Goal: Task Accomplishment & Management: Manage account settings

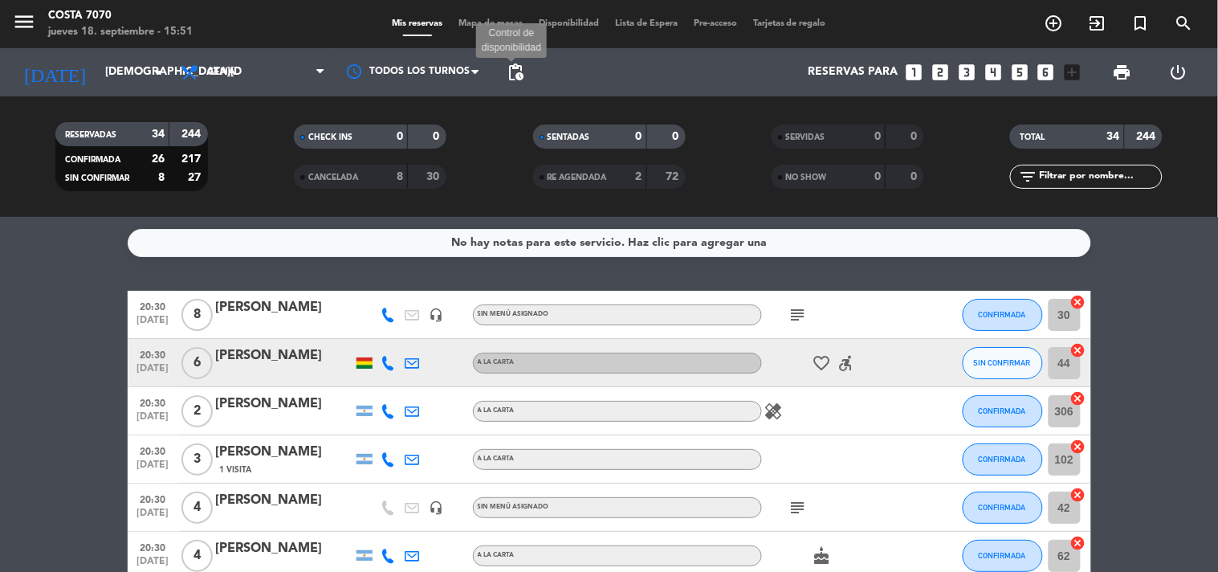
click at [520, 73] on span "pending_actions" at bounding box center [515, 72] width 19 height 19
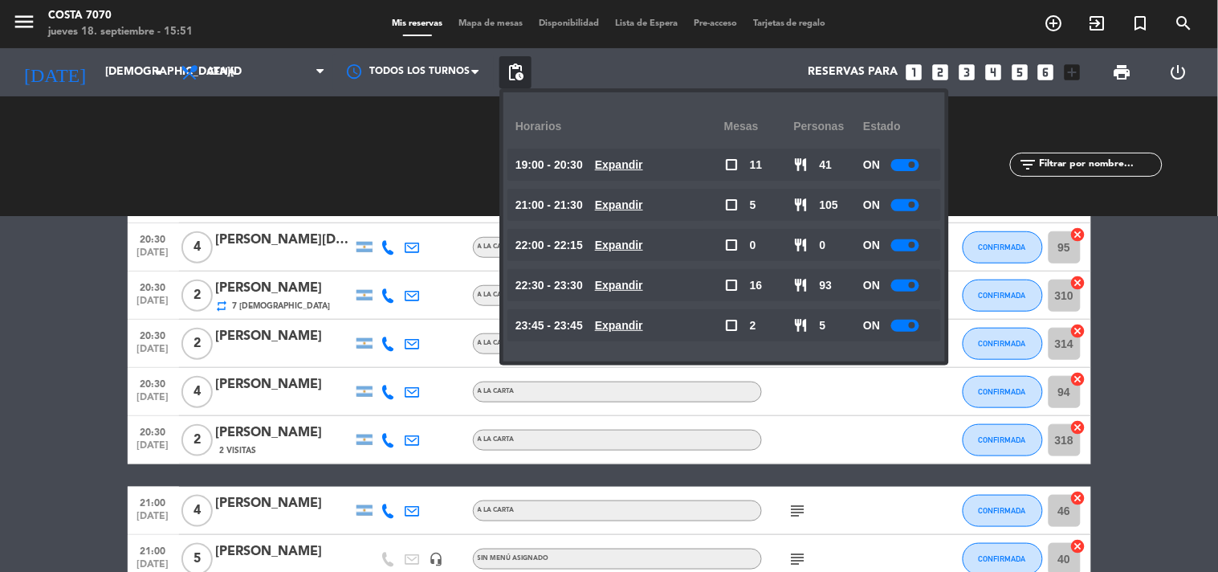
scroll to position [535, 0]
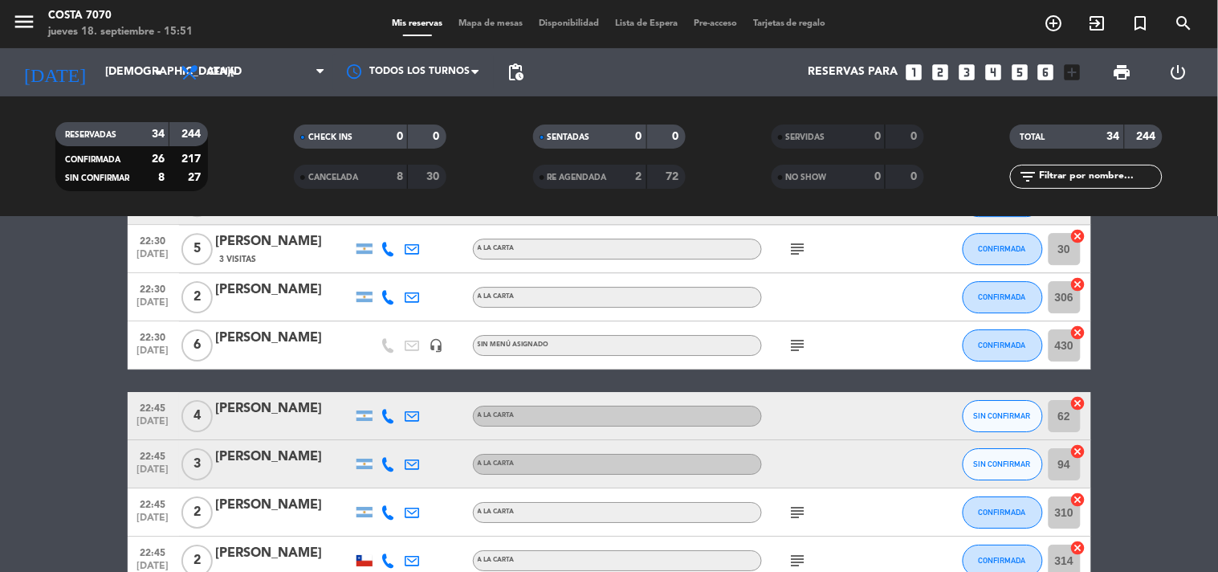
scroll to position [1426, 0]
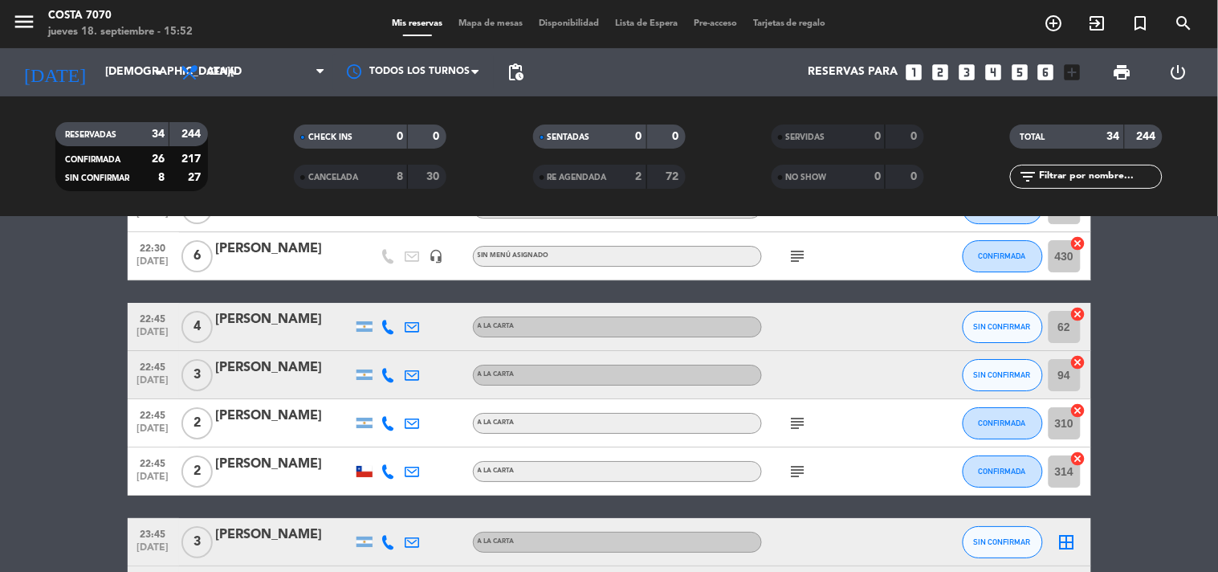
click at [76, 90] on div "[DATE] [DATE] arrow_drop_down" at bounding box center [92, 72] width 161 height 48
click at [97, 75] on input "[DEMOGRAPHIC_DATA][DATE]" at bounding box center [173, 72] width 153 height 29
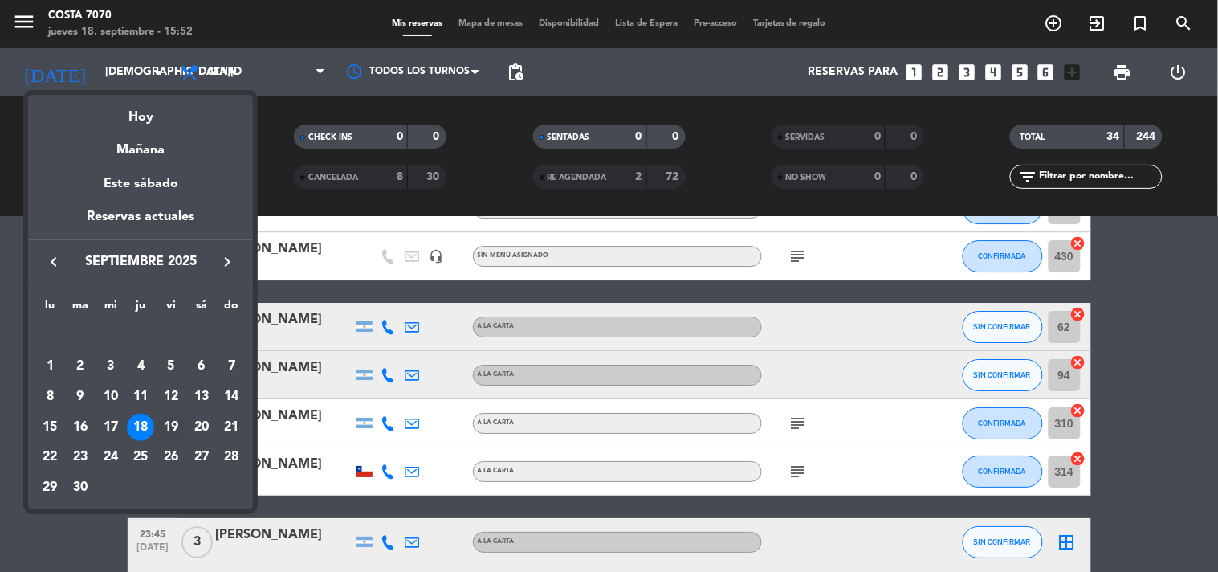
click at [169, 426] on div "19" at bounding box center [170, 426] width 27 height 27
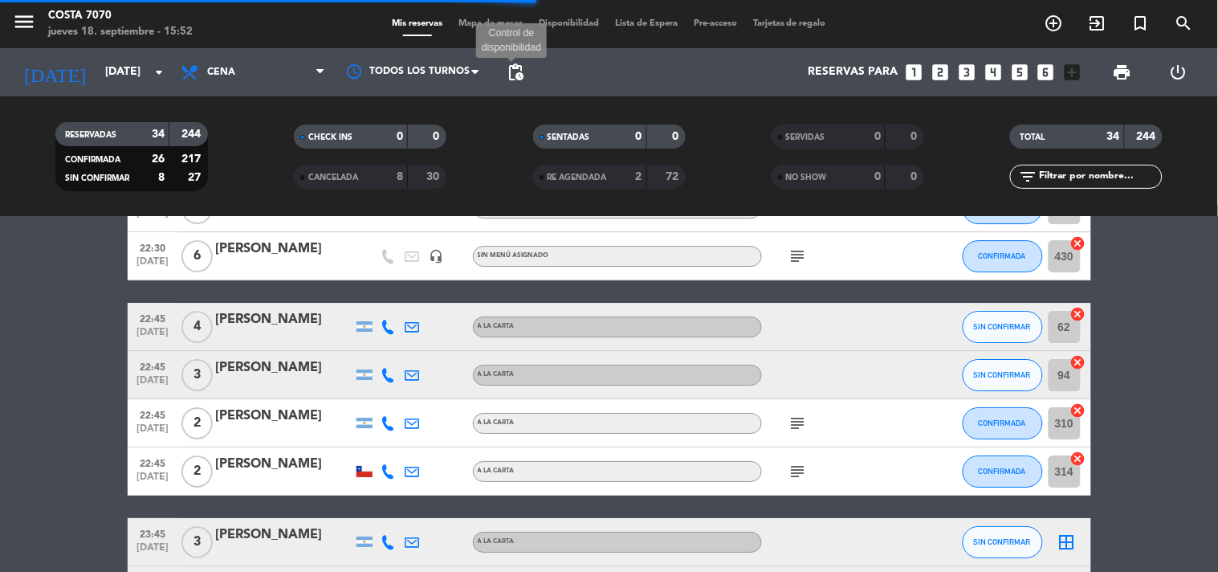
click at [523, 68] on span "pending_actions" at bounding box center [515, 72] width 19 height 19
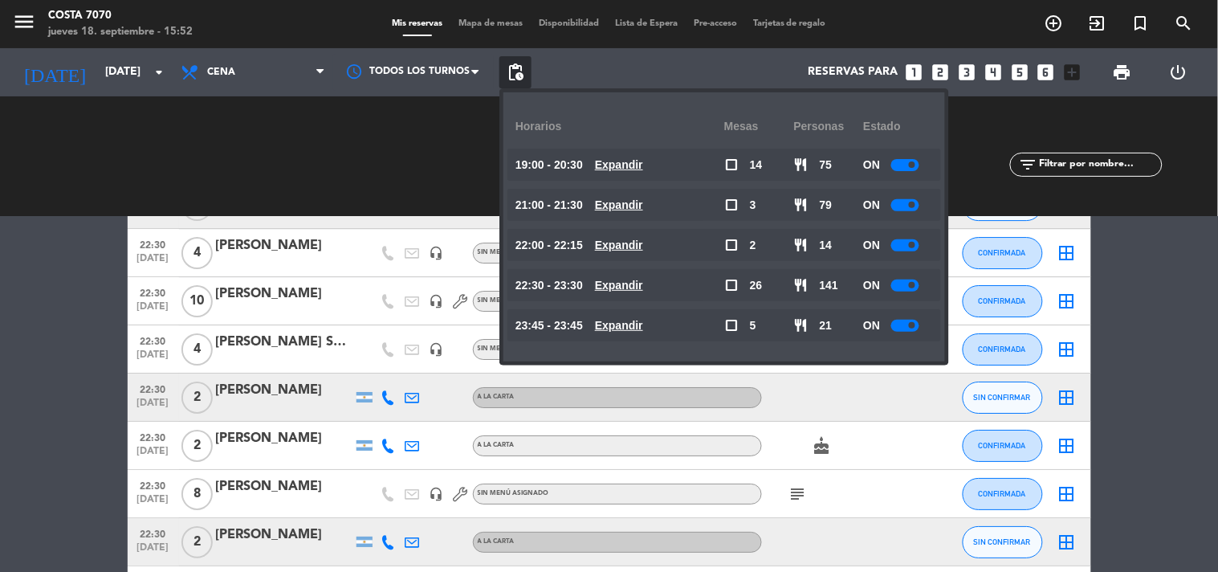
click at [0, 319] on bookings-row "20:00 [DATE] 2 [PERSON_NAME] A LA CARTA airplanemode_active CONFIRMADA border_a…" at bounding box center [609, 147] width 1218 height 2566
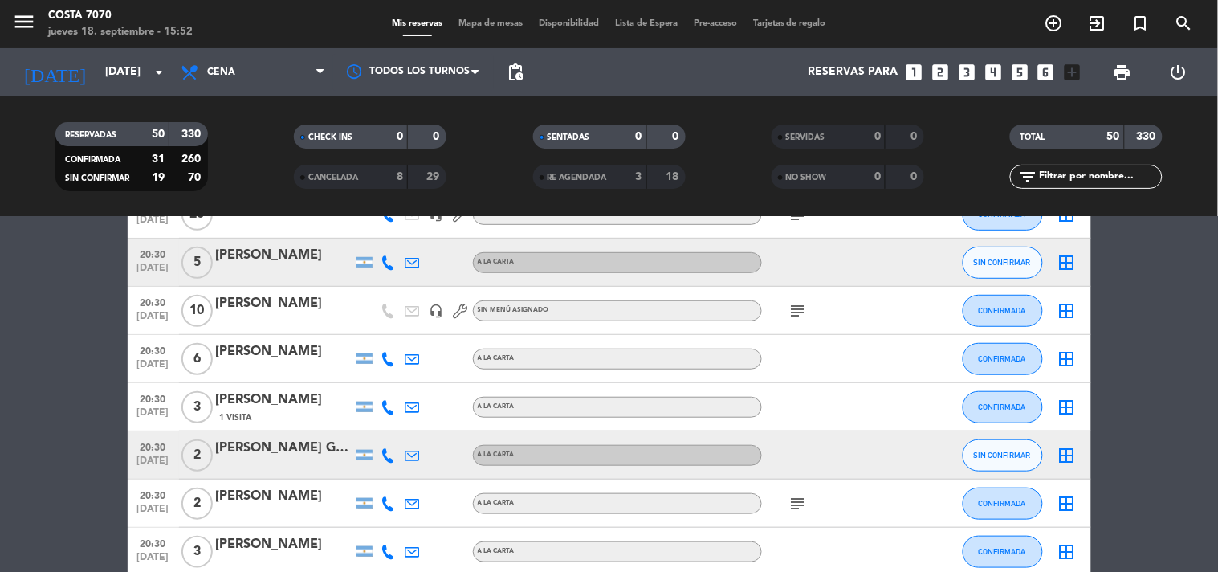
scroll to position [356, 0]
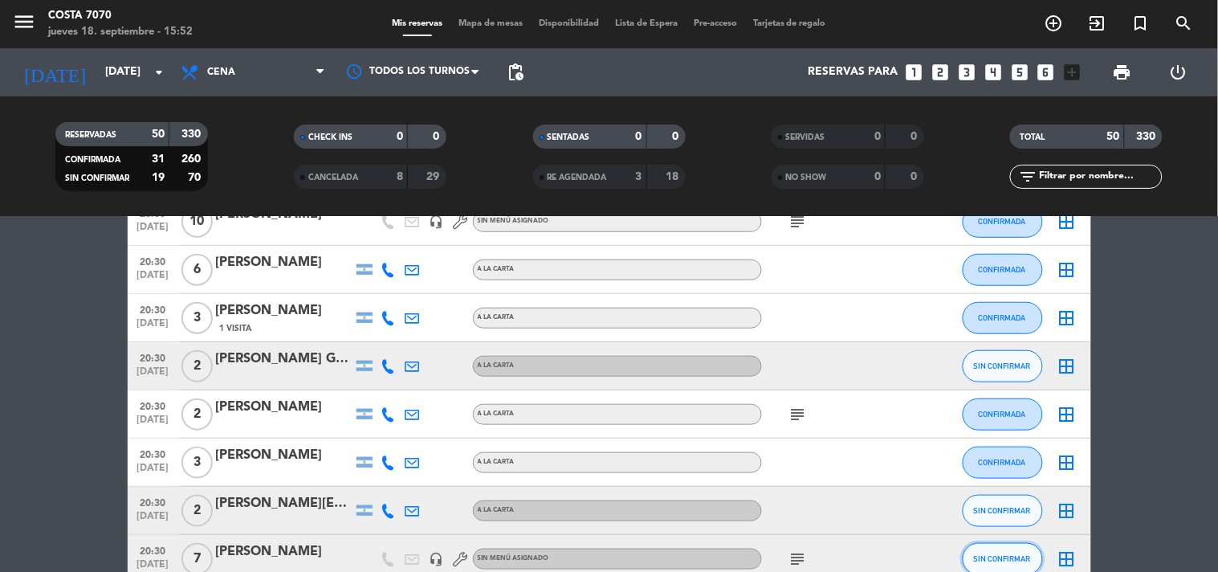
click at [986, 554] on span "SIN CONFIRMAR" at bounding box center [1002, 558] width 57 height 9
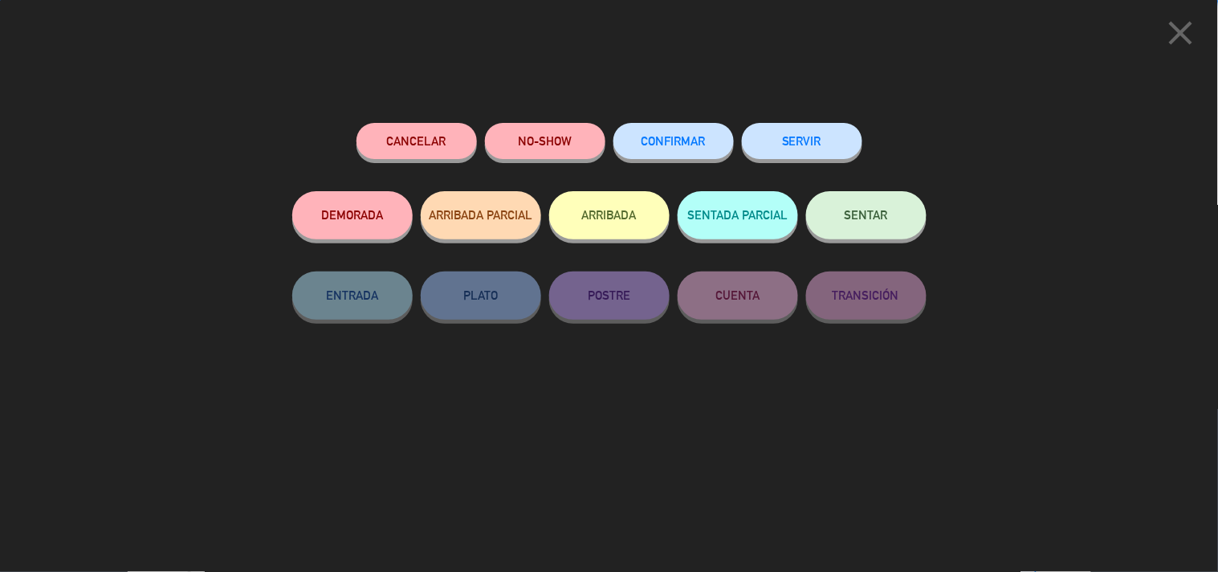
click at [699, 154] on button "CONFIRMAR" at bounding box center [673, 141] width 120 height 36
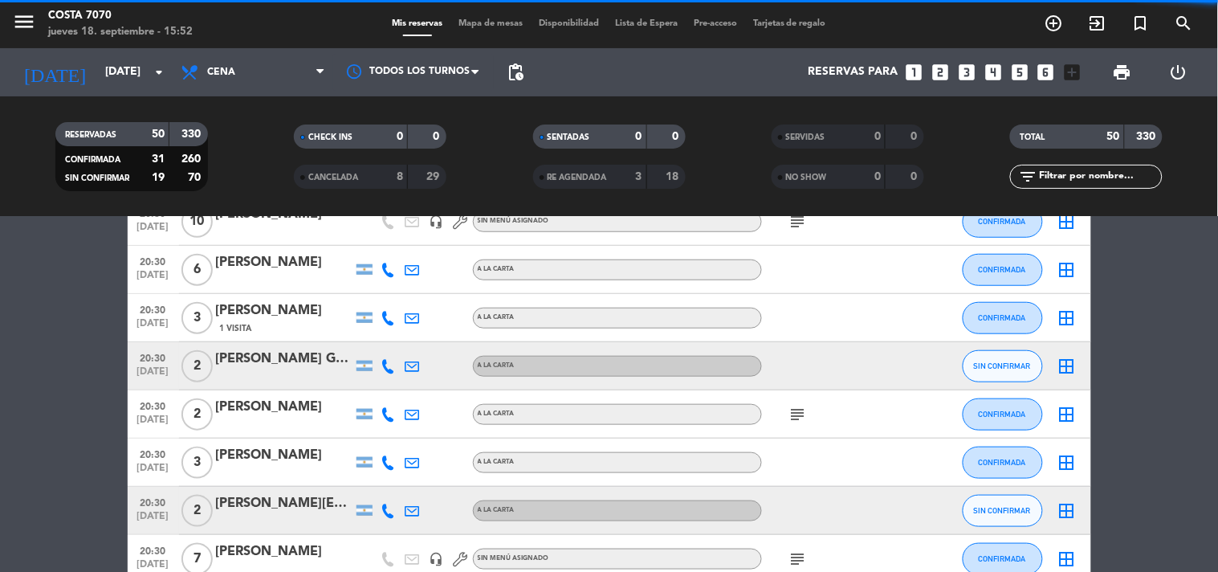
scroll to position [446, 0]
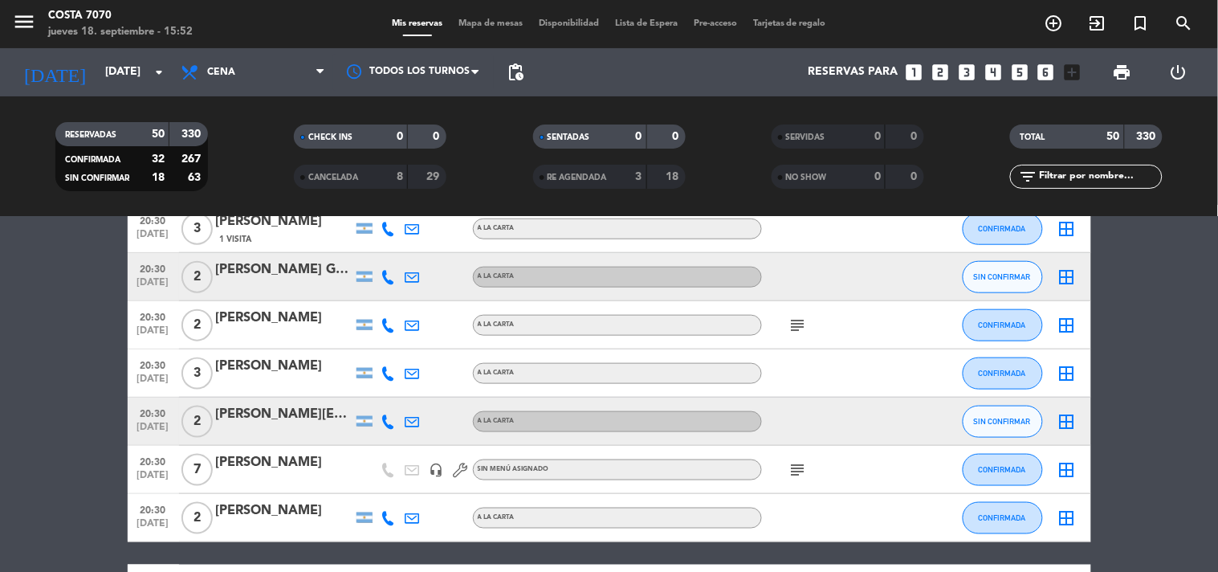
click at [808, 468] on span "subject" at bounding box center [798, 469] width 24 height 19
click at [796, 463] on icon "subject" at bounding box center [797, 469] width 19 height 19
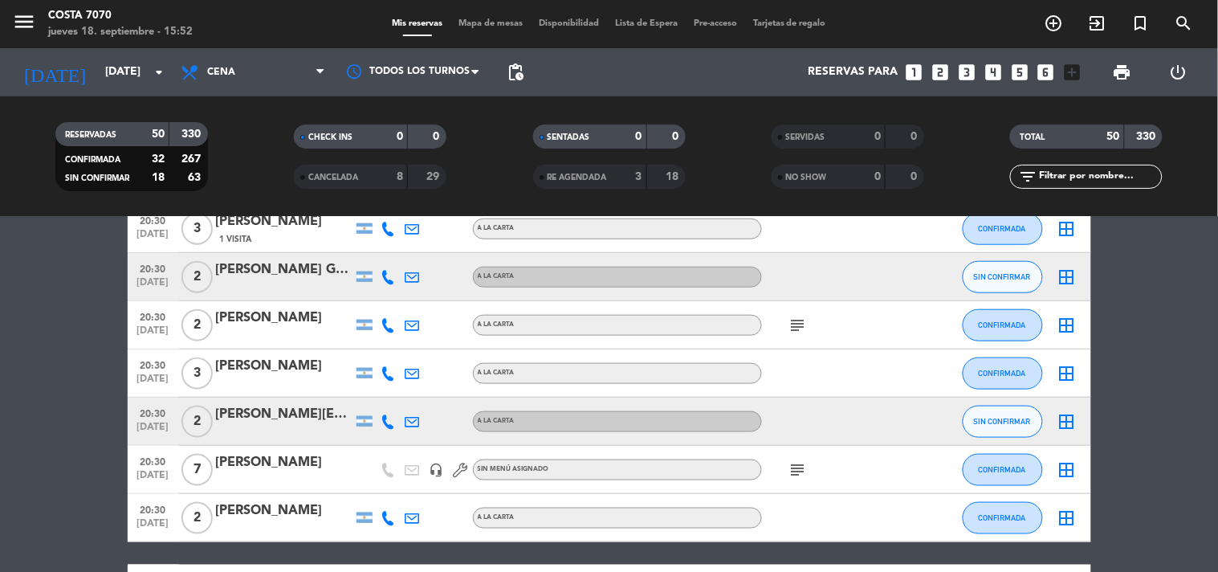
click at [515, 59] on span "pending_actions" at bounding box center [515, 72] width 32 height 32
click at [511, 73] on span "pending_actions" at bounding box center [515, 72] width 19 height 19
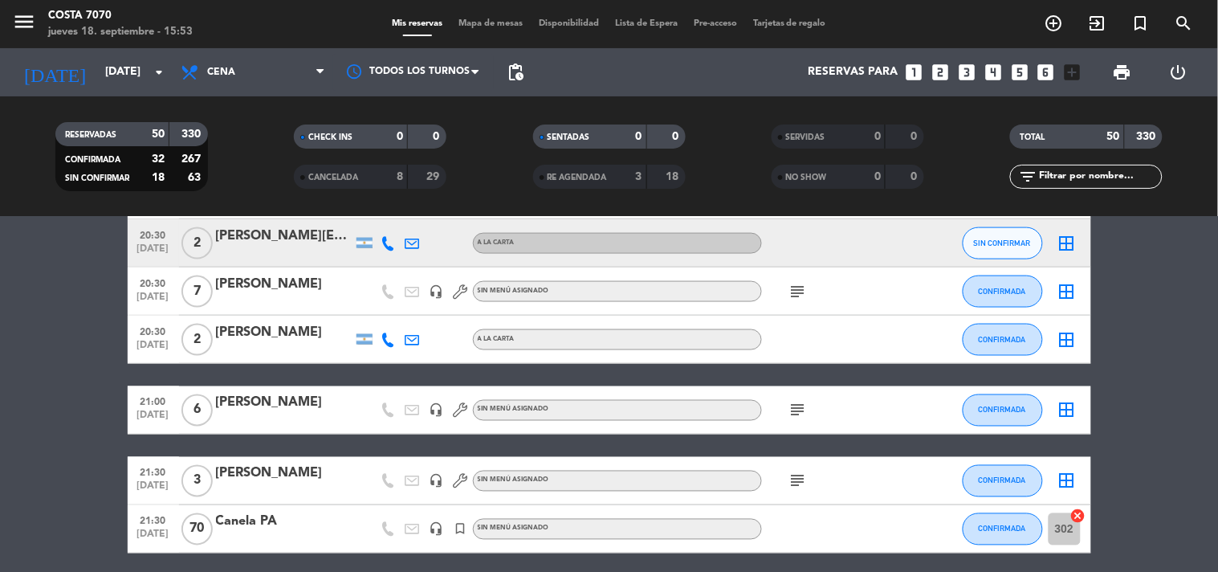
scroll to position [713, 0]
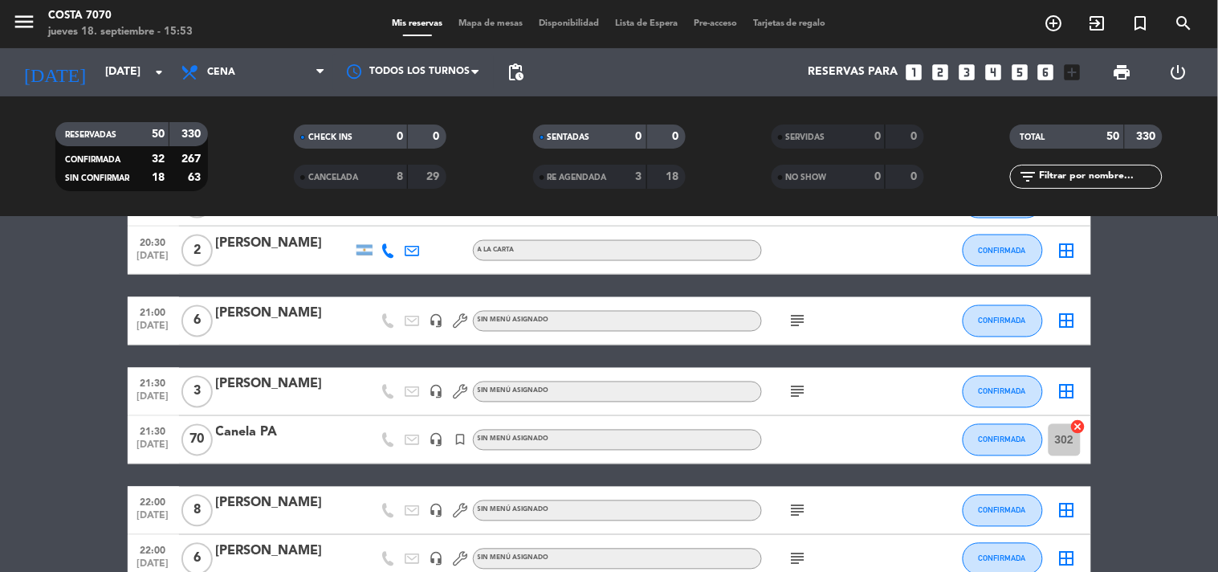
click at [517, 70] on span "pending_actions" at bounding box center [515, 72] width 19 height 19
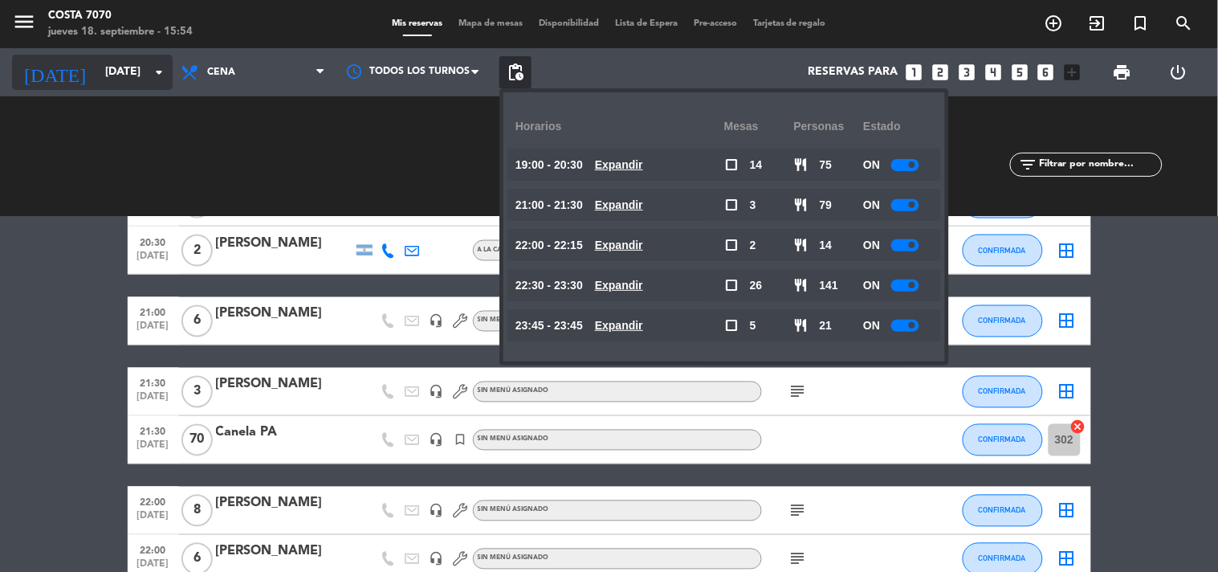
click at [136, 70] on input "[DATE]" at bounding box center [173, 72] width 153 height 29
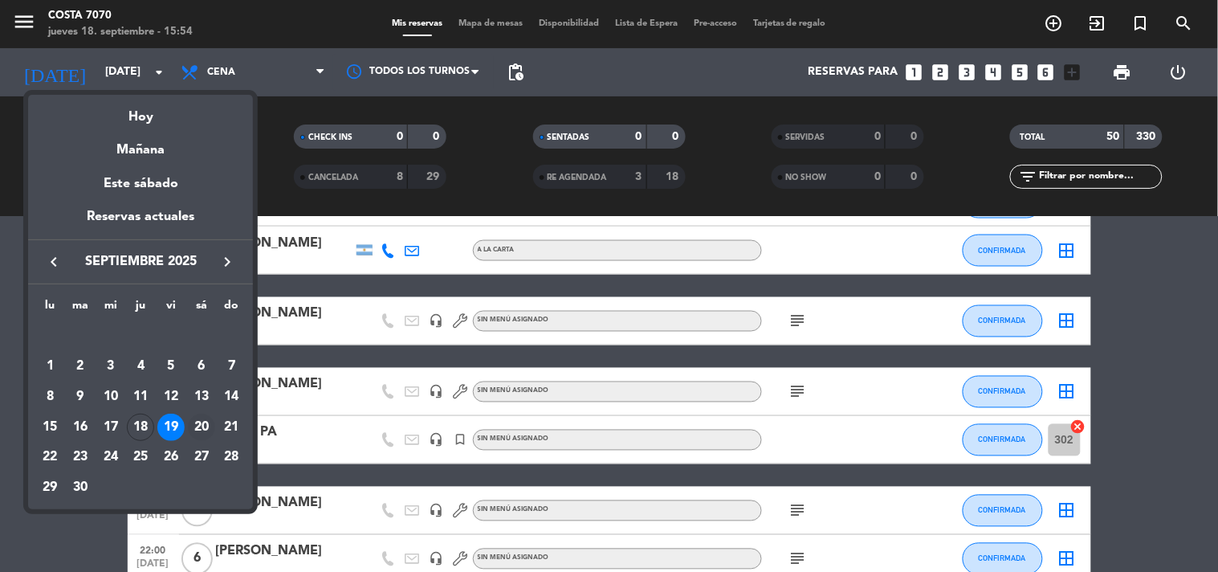
click at [206, 421] on div "20" at bounding box center [201, 426] width 27 height 27
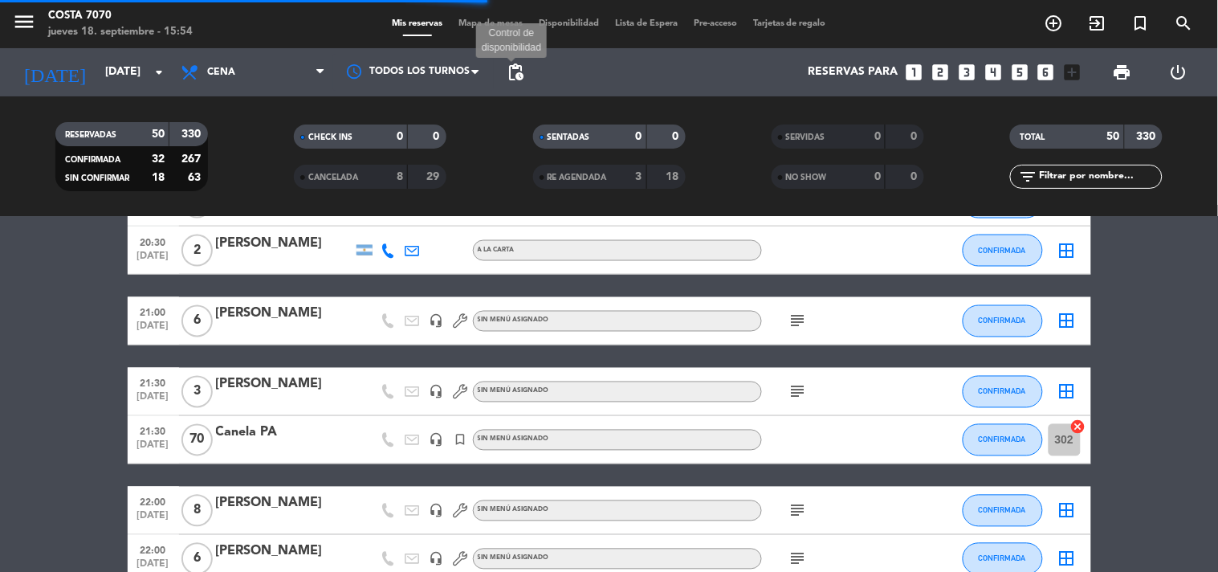
click at [515, 68] on span "pending_actions" at bounding box center [515, 72] width 19 height 19
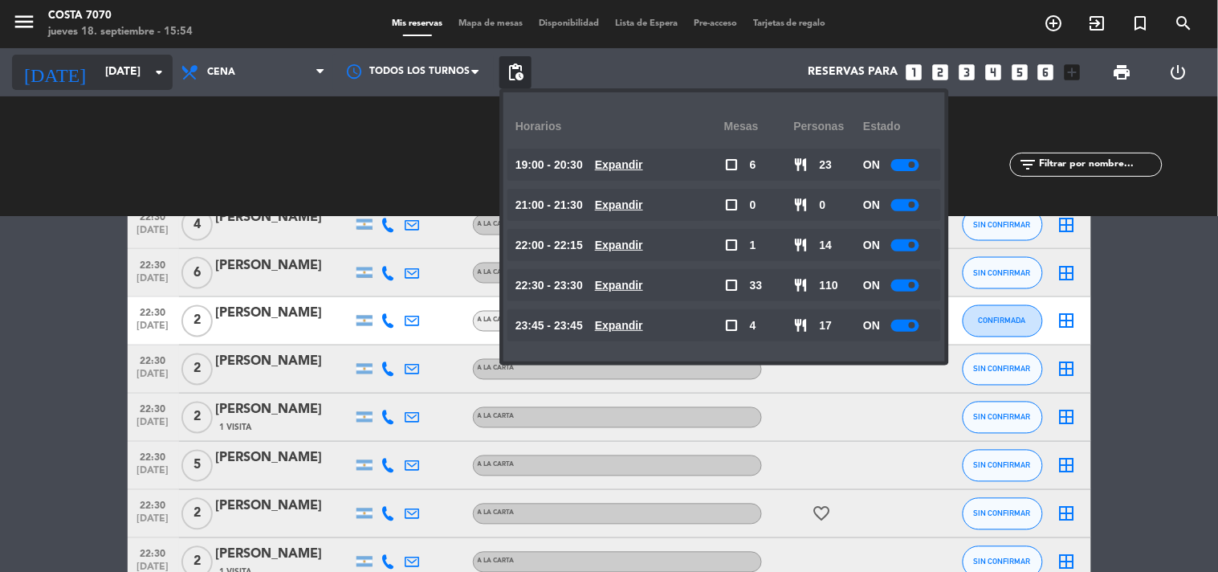
click at [97, 70] on input "[DATE]" at bounding box center [173, 72] width 153 height 29
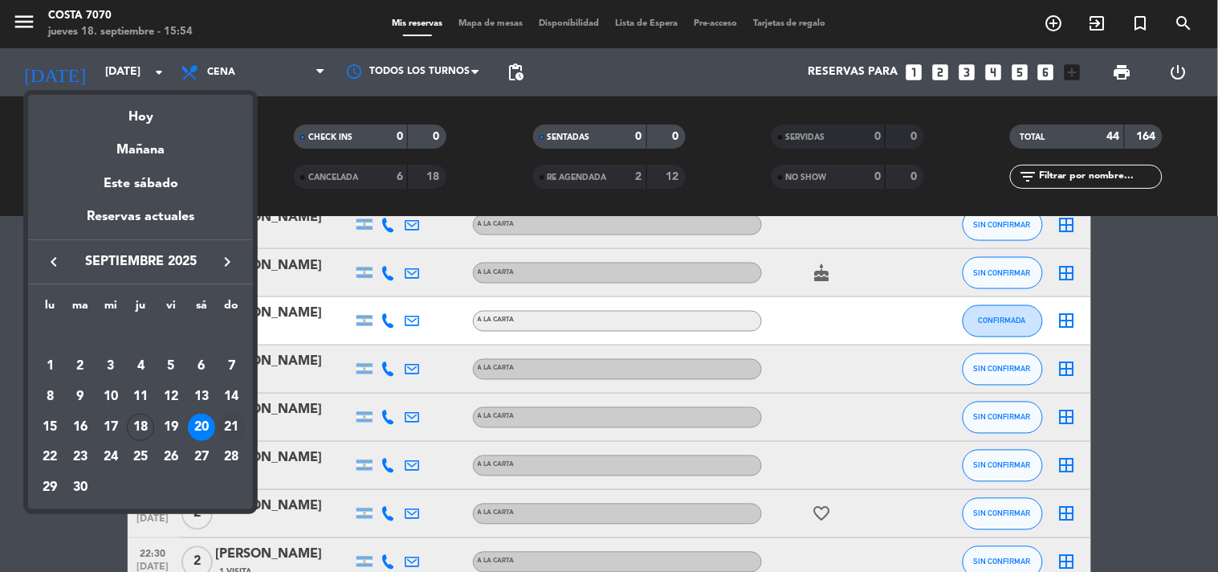
click at [228, 422] on div "21" at bounding box center [231, 426] width 27 height 27
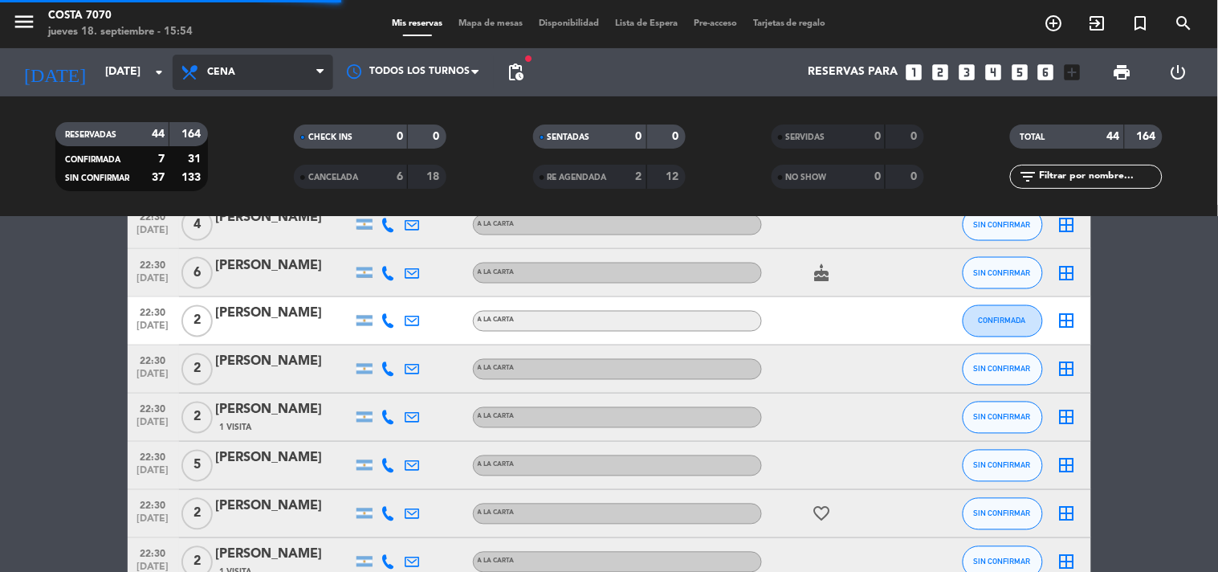
click at [245, 81] on span "Cena" at bounding box center [253, 72] width 161 height 35
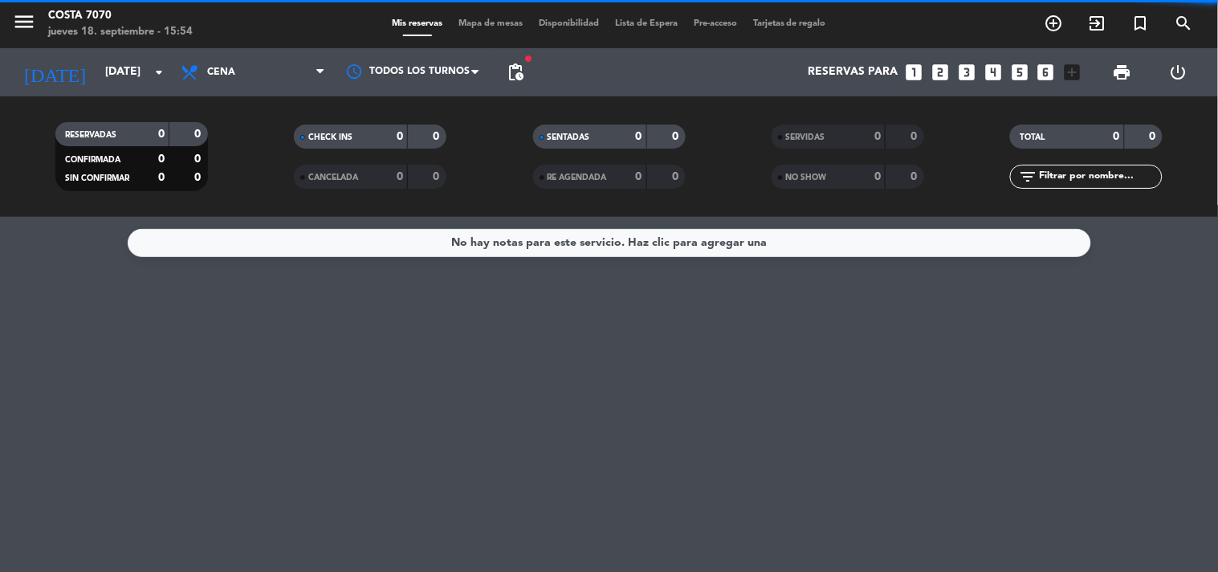
scroll to position [0, 0]
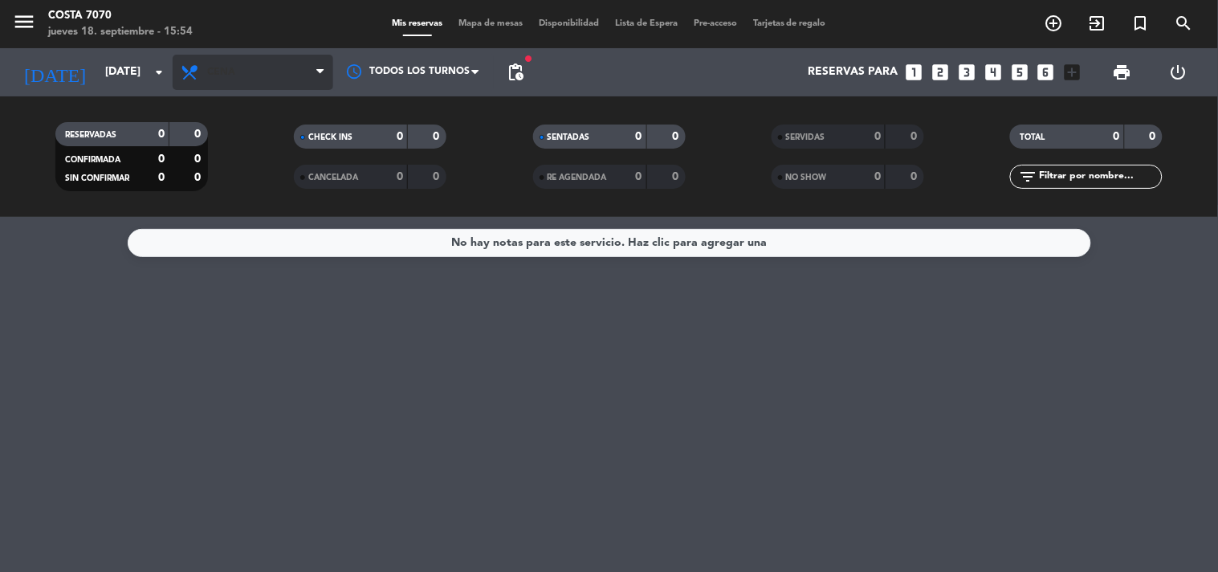
click at [230, 62] on span "Cena" at bounding box center [253, 72] width 161 height 35
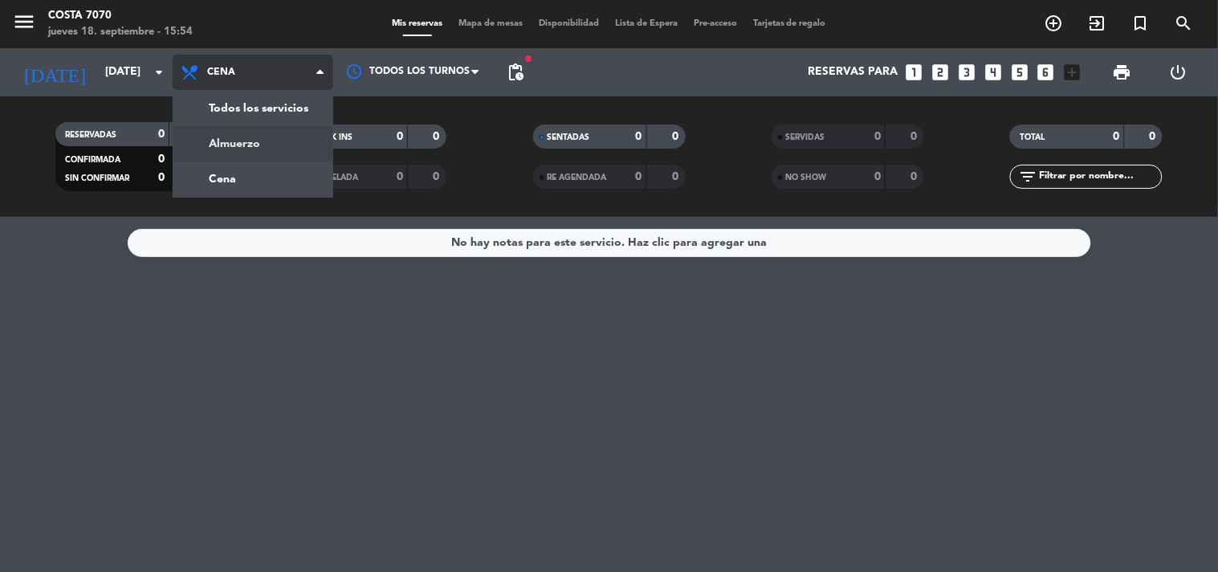
click at [254, 149] on div "menu [PERSON_NAME] 7070 [DATE] 18. septiembre - 15:54 Mis reservas Mapa de mesa…" at bounding box center [609, 108] width 1218 height 217
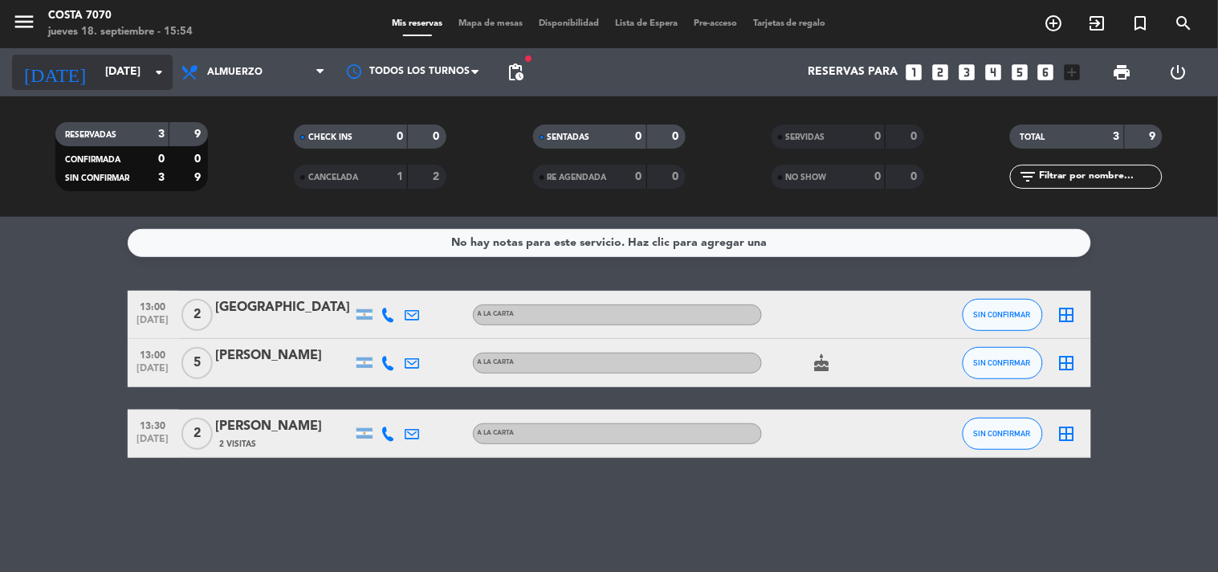
click at [131, 55] on div "[DATE] [DATE] arrow_drop_down" at bounding box center [92, 72] width 161 height 35
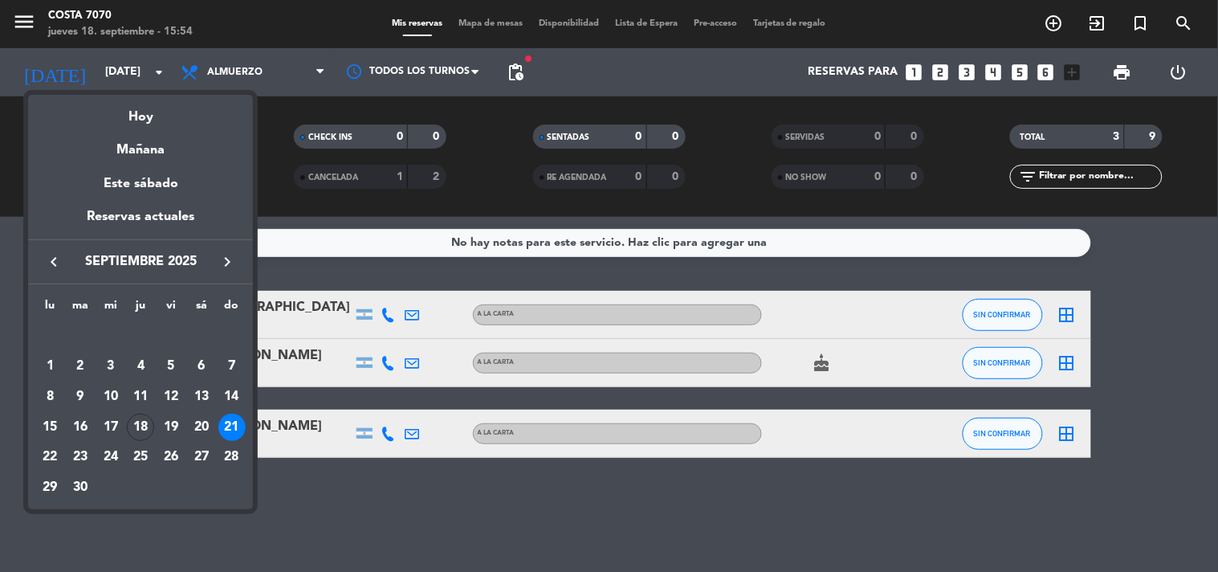
click at [136, 429] on div "18" at bounding box center [140, 426] width 27 height 27
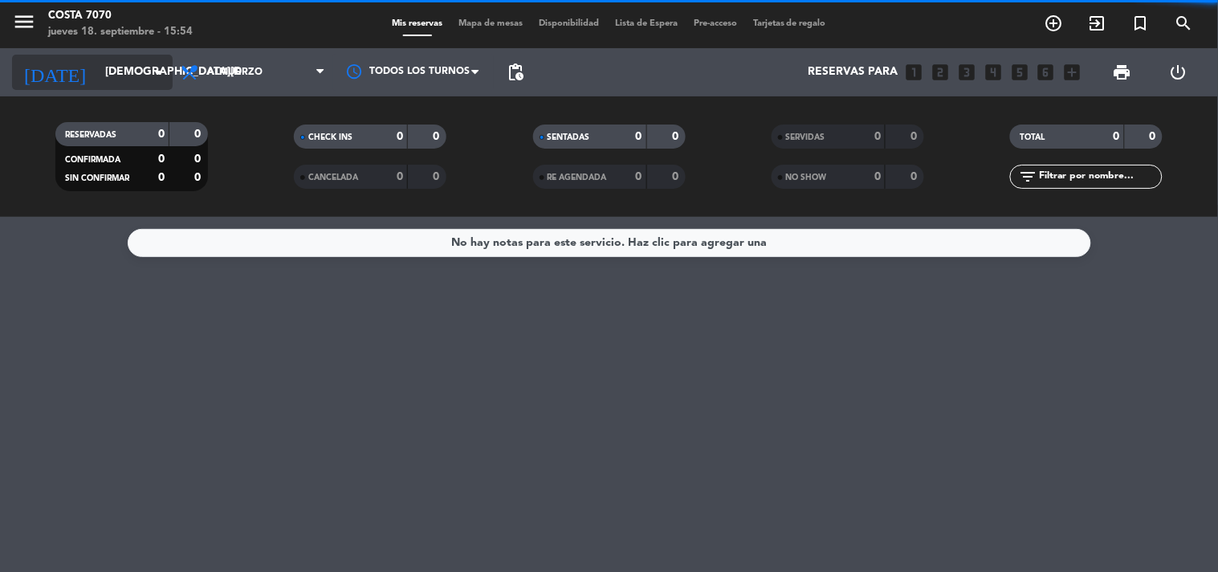
click at [148, 72] on input "[DEMOGRAPHIC_DATA][DATE]" at bounding box center [173, 72] width 153 height 29
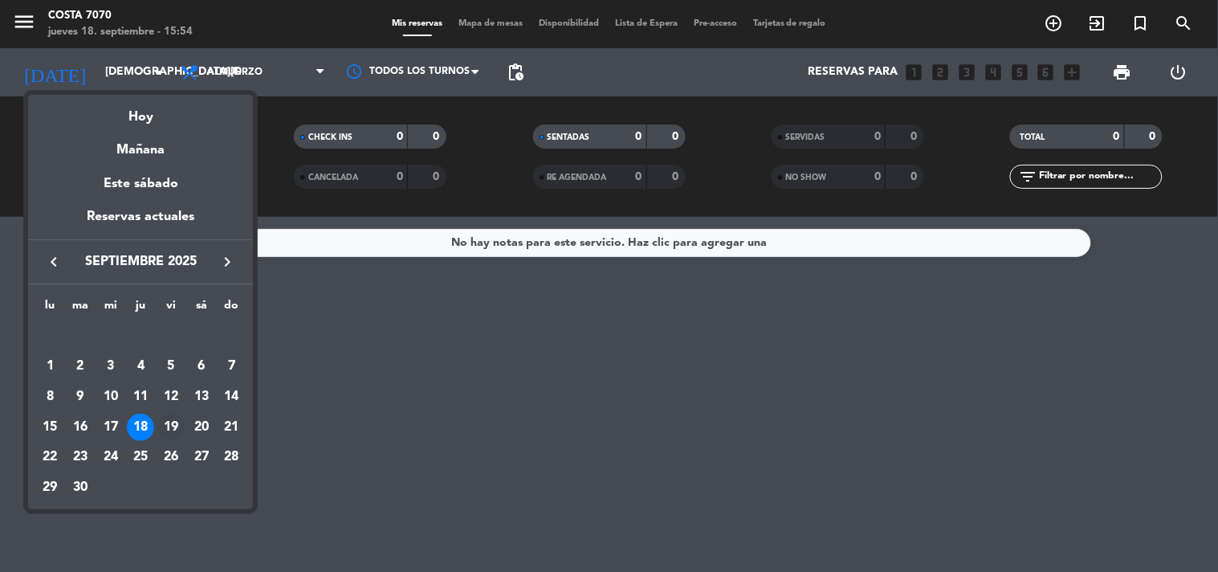
click at [161, 424] on div "19" at bounding box center [170, 426] width 27 height 27
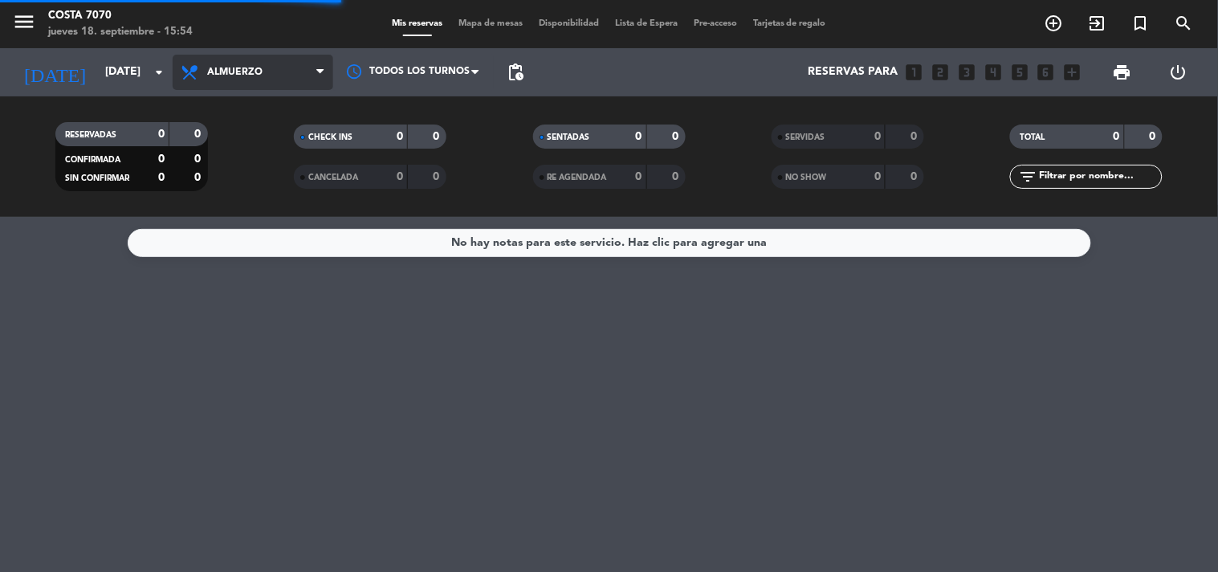
click at [261, 65] on span "Almuerzo" at bounding box center [253, 72] width 161 height 35
click at [250, 70] on span "Almuerzo" at bounding box center [234, 72] width 55 height 11
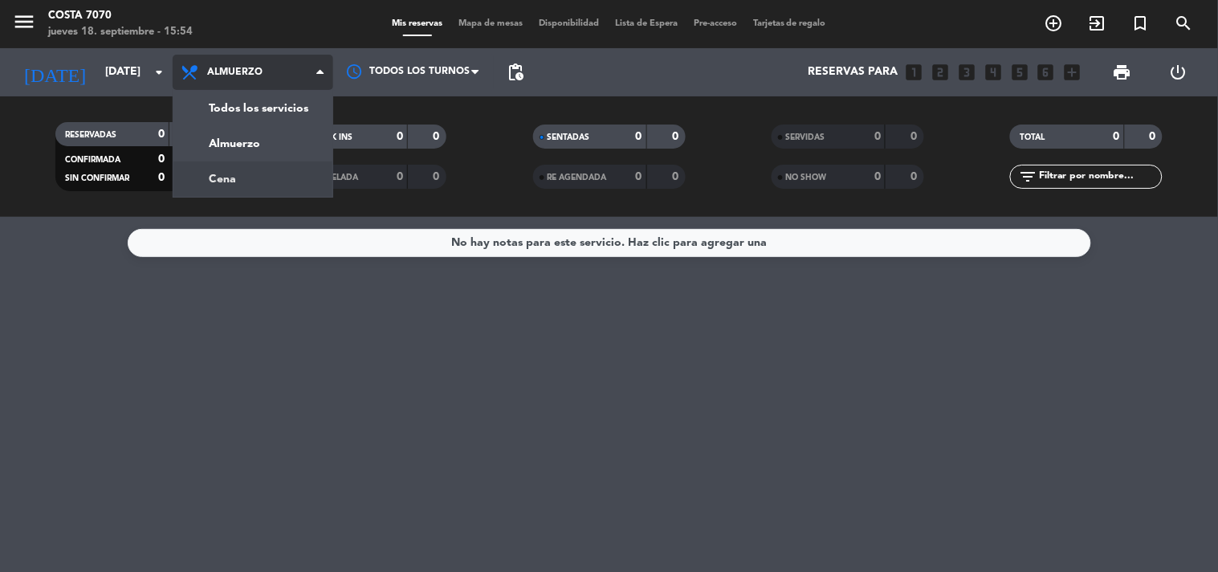
click at [241, 165] on div "menu [PERSON_NAME] 7070 [DATE] 18. septiembre - 15:54 Mis reservas Mapa de mesa…" at bounding box center [609, 108] width 1218 height 217
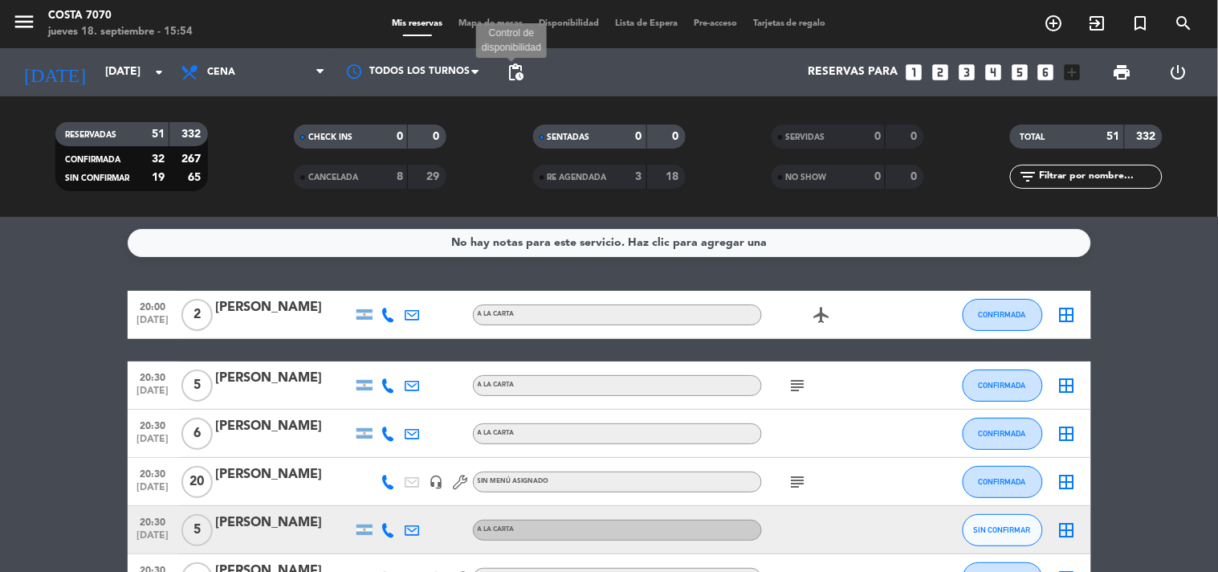
click at [515, 68] on span "pending_actions" at bounding box center [515, 72] width 19 height 19
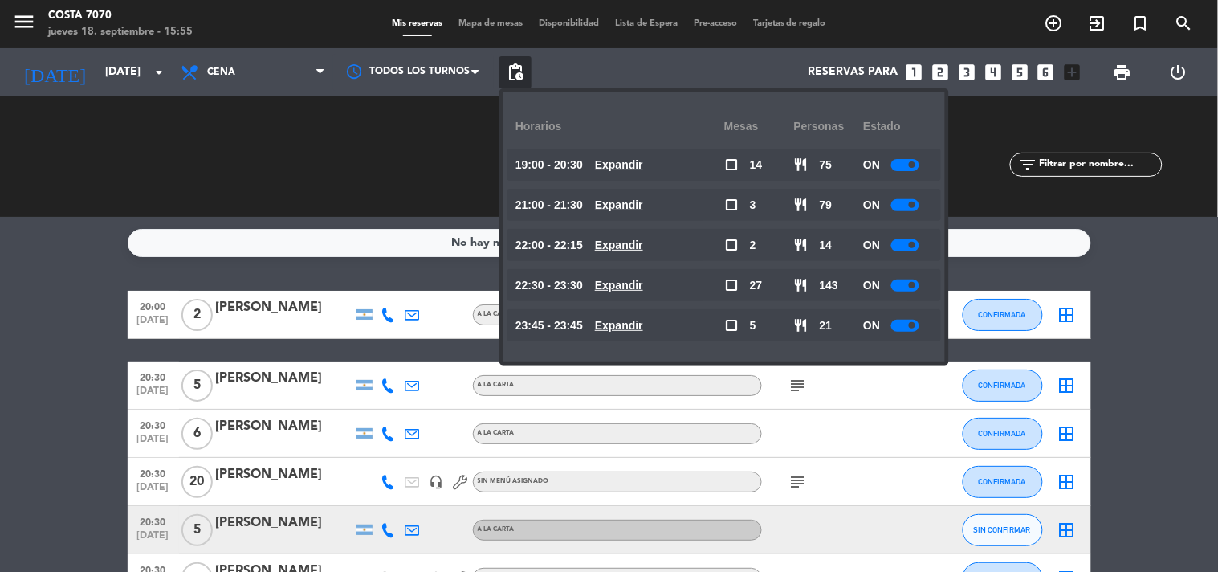
click at [146, 50] on div "[DATE] [DATE] arrow_drop_down" at bounding box center [92, 72] width 161 height 48
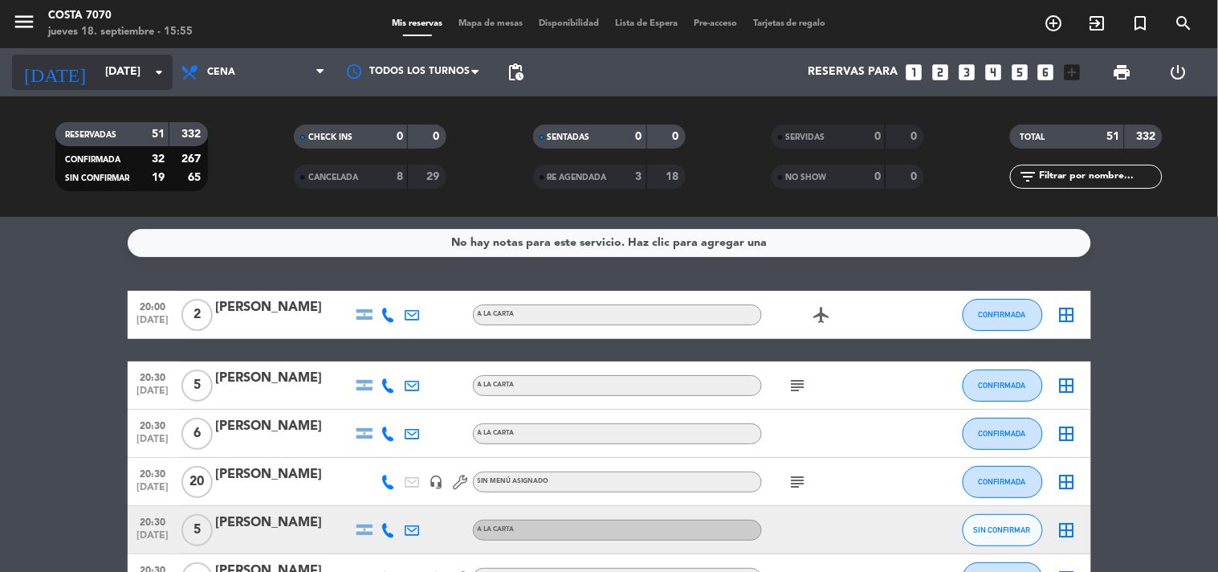
click at [134, 63] on input "[DATE]" at bounding box center [173, 72] width 153 height 29
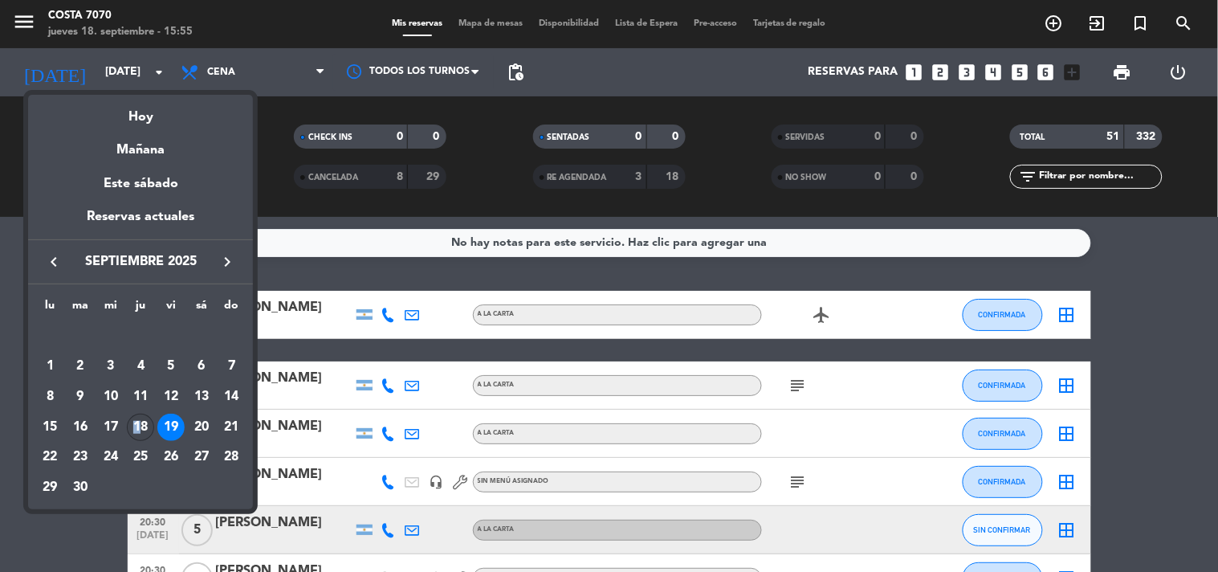
click at [138, 432] on div "18" at bounding box center [140, 426] width 27 height 27
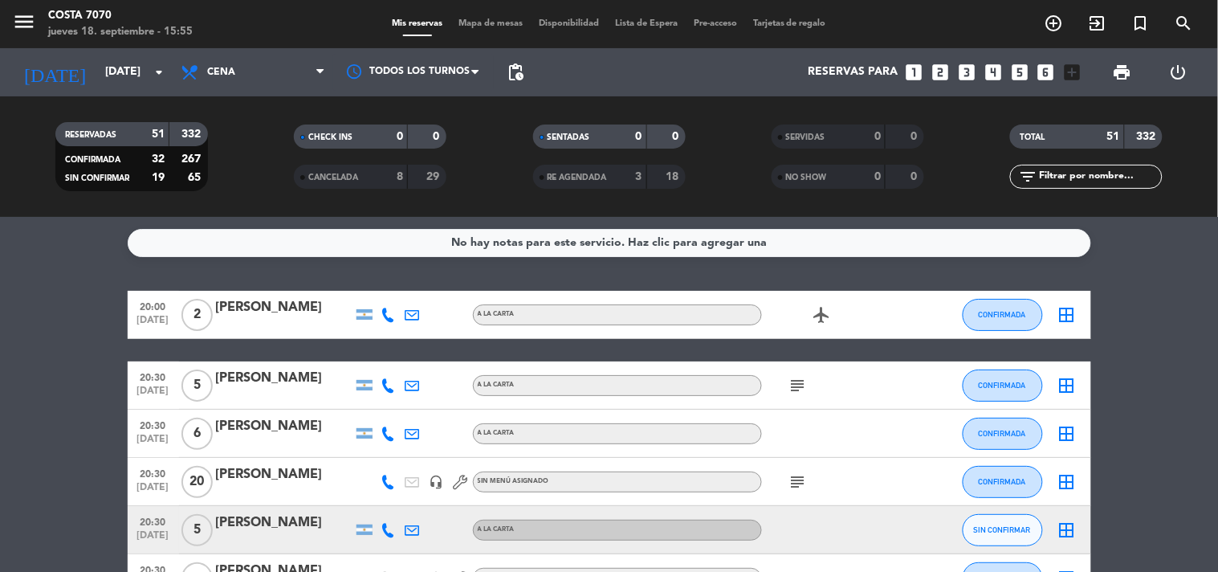
type input "[DEMOGRAPHIC_DATA][DATE]"
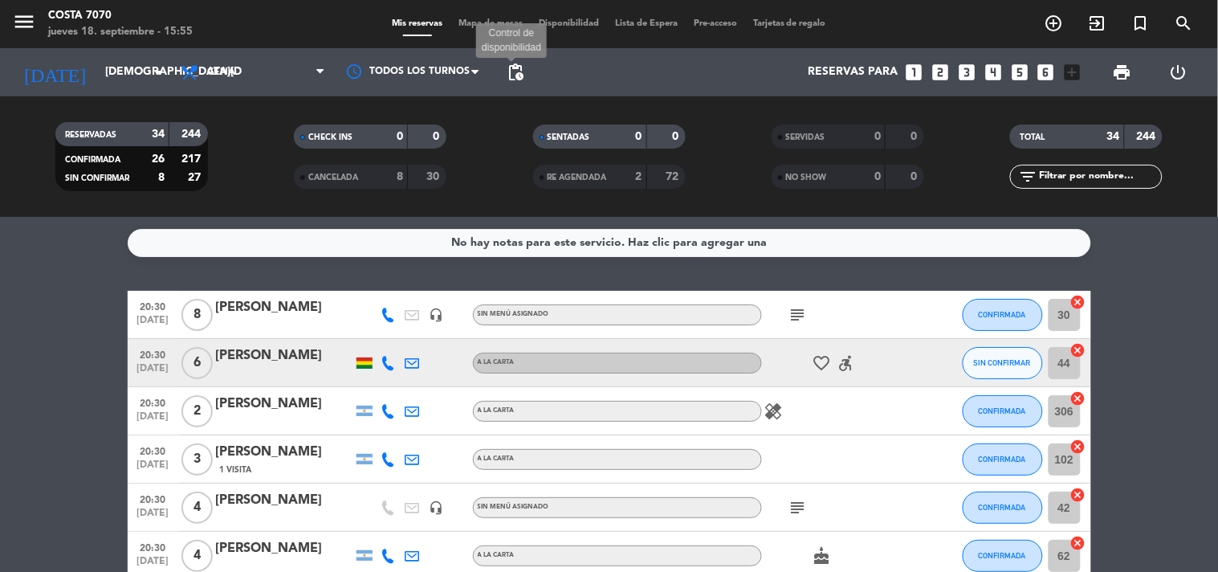
click at [517, 71] on span "pending_actions" at bounding box center [515, 72] width 19 height 19
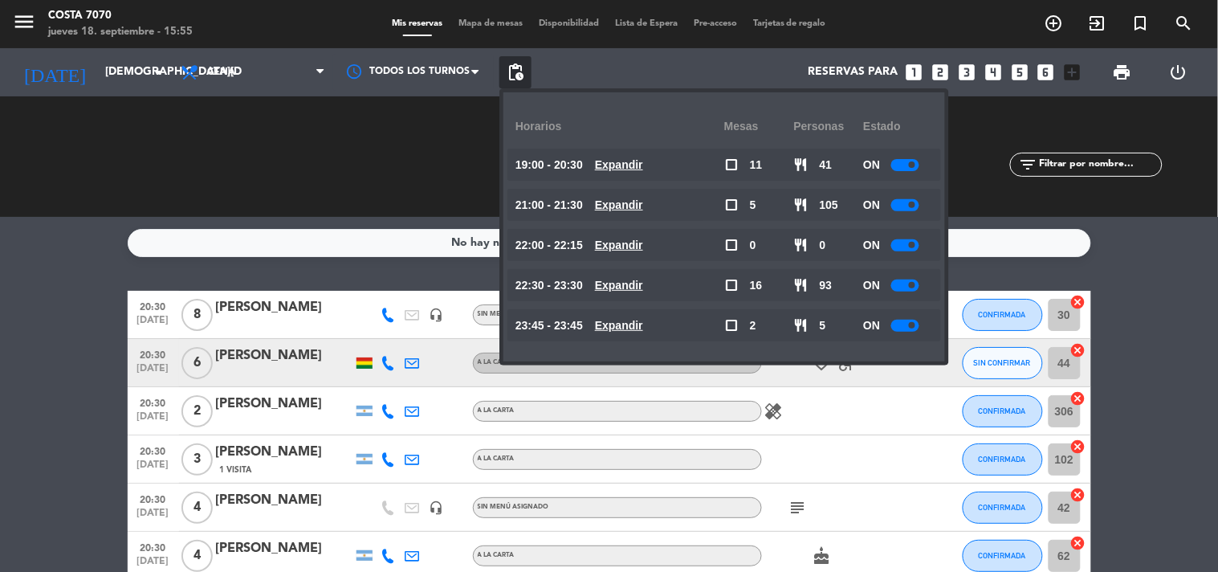
drag, startPoint x: 130, startPoint y: 283, endPoint x: 114, endPoint y: 287, distance: 16.4
click at [130, 285] on div "No hay notas para este servicio. Haz clic para agregar una 20:30 [DATE] 8 [PERS…" at bounding box center [609, 394] width 1218 height 355
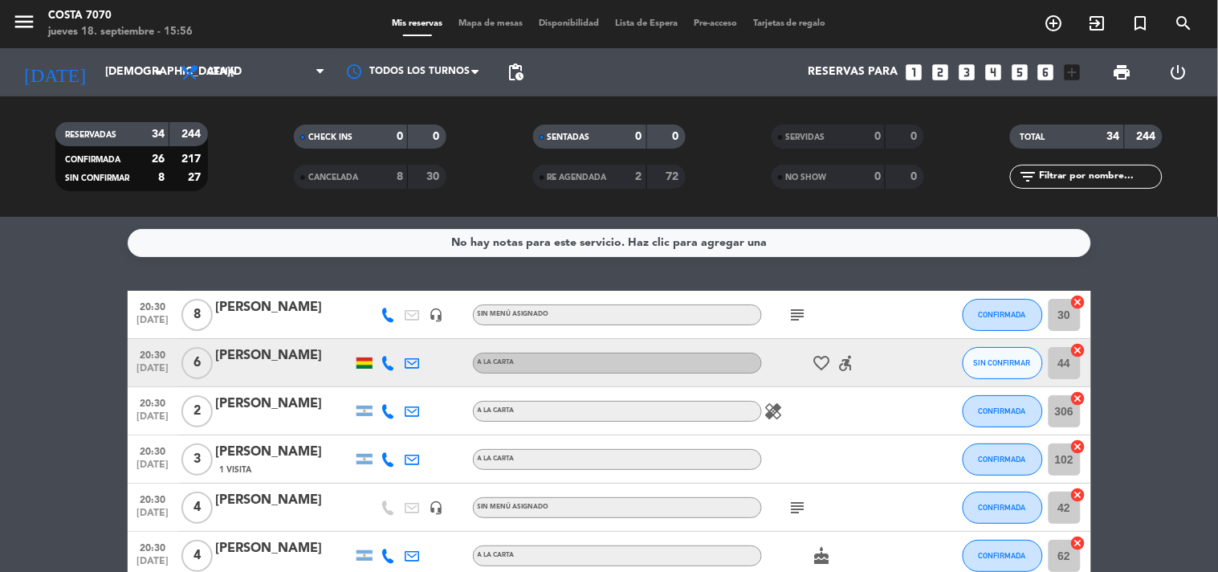
click at [258, 307] on div "[PERSON_NAME]" at bounding box center [284, 307] width 136 height 21
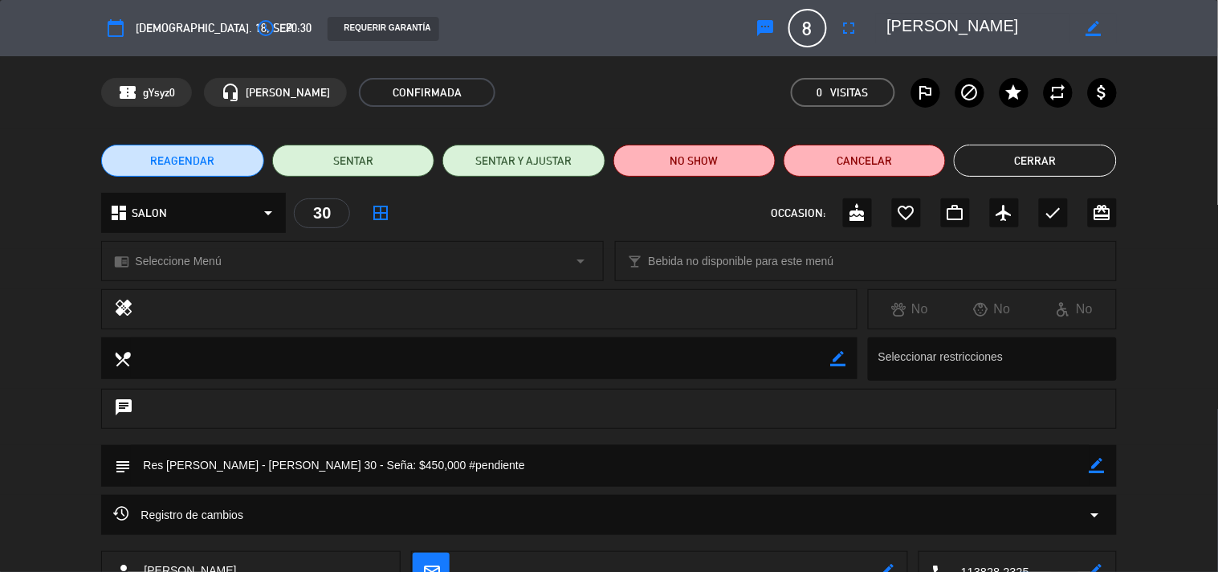
drag, startPoint x: 1101, startPoint y: 17, endPoint x: 1094, endPoint y: 22, distance: 9.2
click at [1100, 19] on div "border_color" at bounding box center [1093, 28] width 46 height 29
click at [1093, 22] on icon "border_color" at bounding box center [1092, 28] width 15 height 15
click at [1053, 26] on textarea at bounding box center [979, 28] width 184 height 29
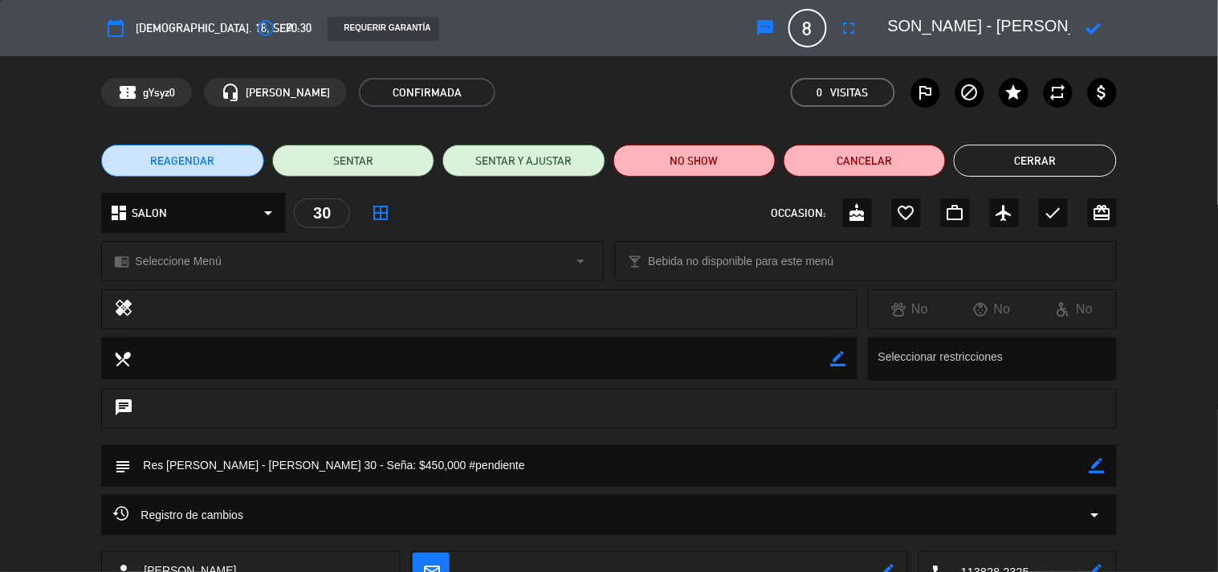
type textarea "[PERSON_NAME] - [PERSON_NAME]"
click at [1100, 33] on icon at bounding box center [1092, 28] width 15 height 15
click at [1065, 151] on button "Cerrar" at bounding box center [1035, 160] width 162 height 32
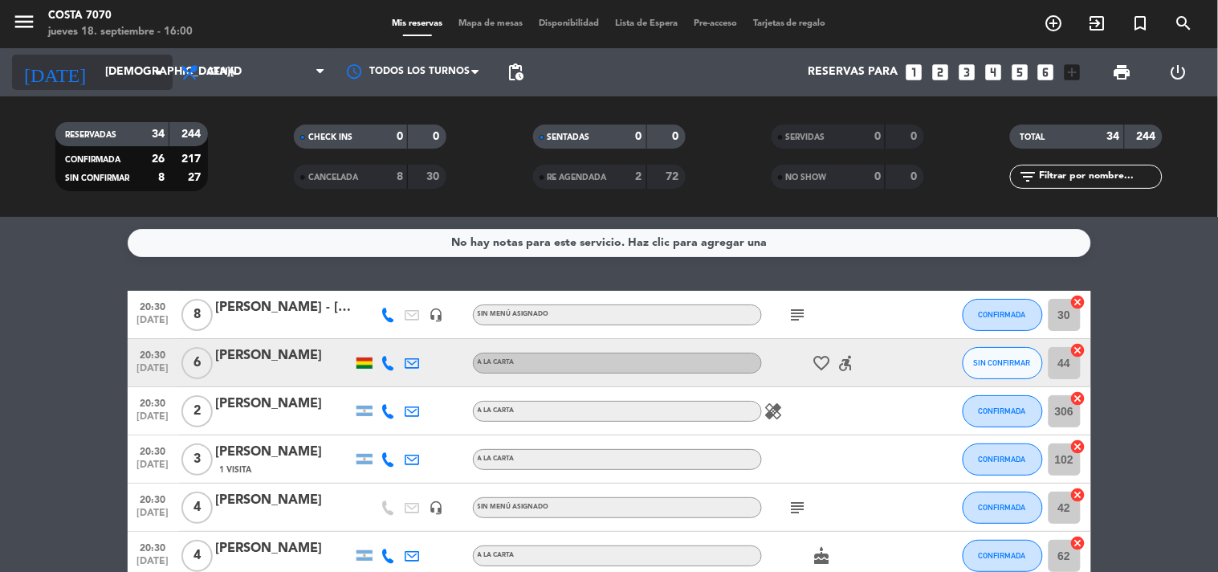
click at [105, 83] on input "[DEMOGRAPHIC_DATA][DATE]" at bounding box center [173, 72] width 153 height 29
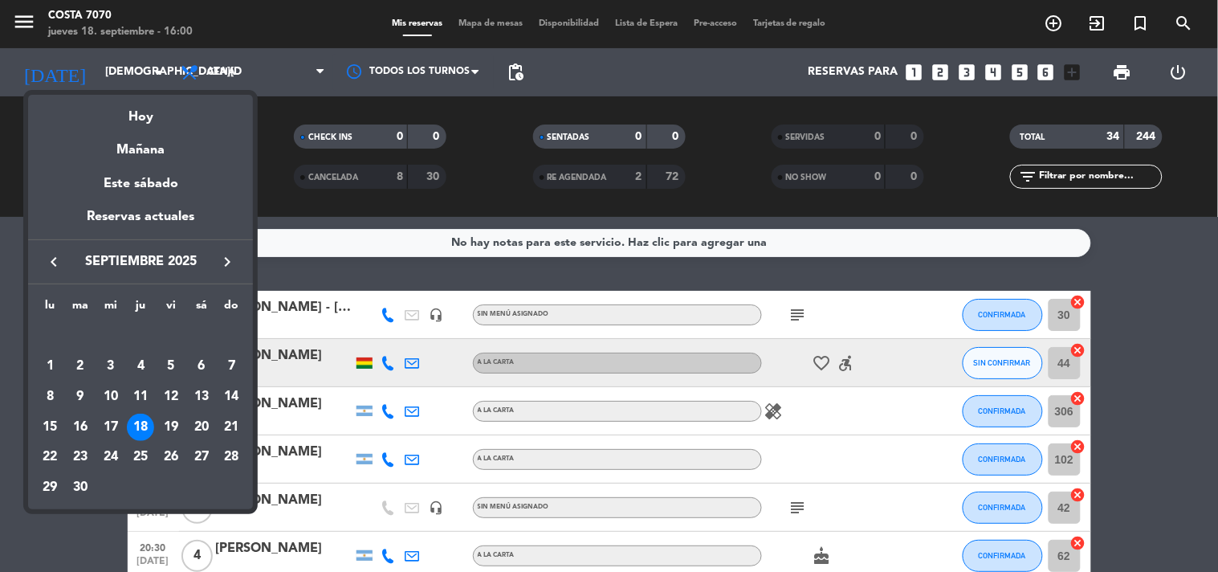
click at [221, 257] on icon "keyboard_arrow_right" at bounding box center [227, 261] width 19 height 19
click at [104, 426] on div "15" at bounding box center [110, 426] width 27 height 27
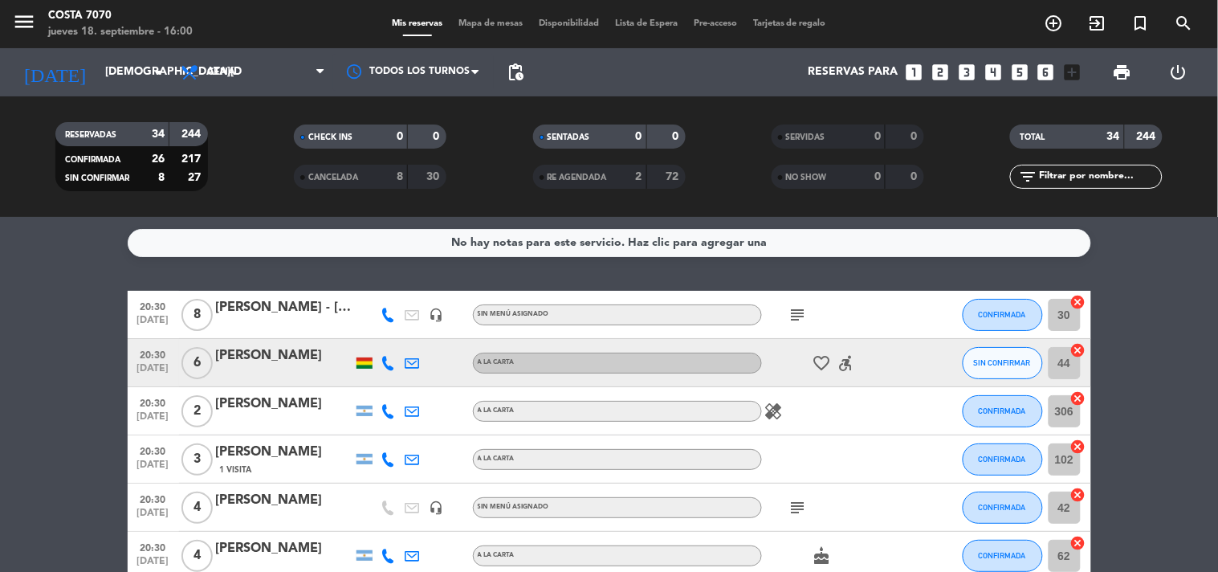
type input "[DATE]"
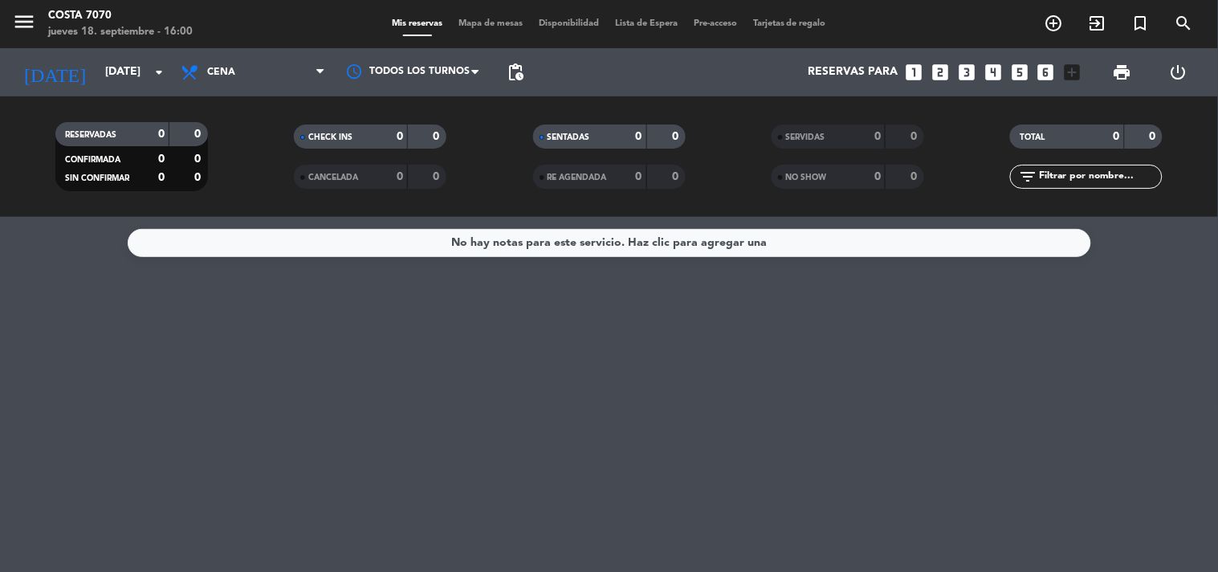
click at [515, 73] on span "pending_actions" at bounding box center [515, 72] width 19 height 19
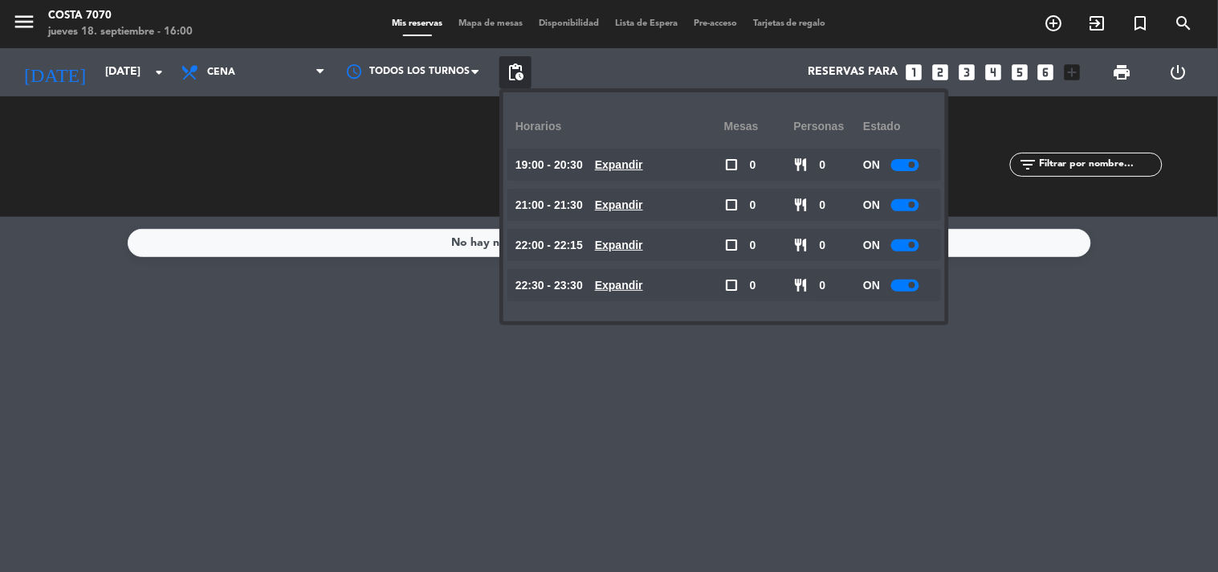
click at [909, 172] on div "ON" at bounding box center [898, 165] width 70 height 32
click at [905, 163] on div at bounding box center [905, 165] width 28 height 12
click at [913, 201] on span at bounding box center [912, 204] width 6 height 6
click at [905, 207] on div at bounding box center [905, 205] width 28 height 12
click at [911, 247] on div at bounding box center [905, 245] width 28 height 12
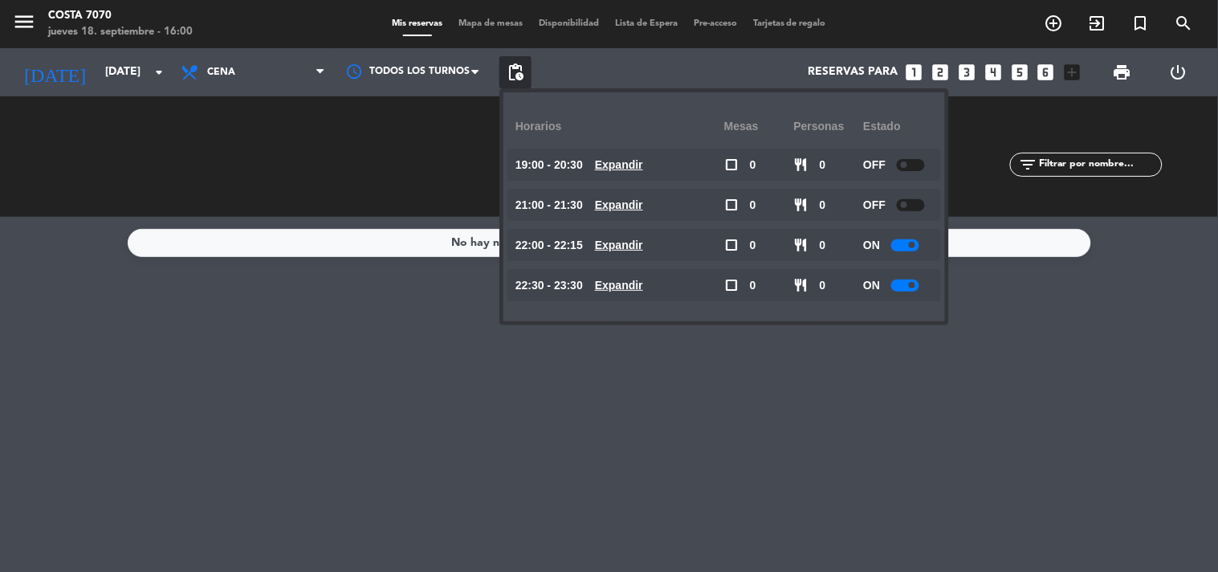
click at [910, 247] on div at bounding box center [905, 245] width 28 height 12
click at [911, 247] on div at bounding box center [905, 245] width 28 height 12
click at [902, 285] on div at bounding box center [905, 285] width 28 height 12
click at [903, 284] on div at bounding box center [905, 285] width 28 height 12
click at [395, 399] on div "No hay notas para este servicio. Haz clic para agregar una" at bounding box center [609, 394] width 1218 height 355
